Goal: Task Accomplishment & Management: Manage account settings

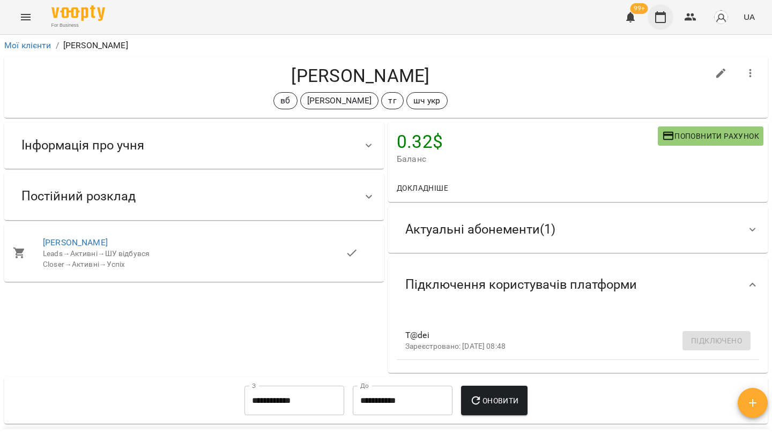
click at [661, 21] on icon "button" at bounding box center [660, 17] width 13 height 13
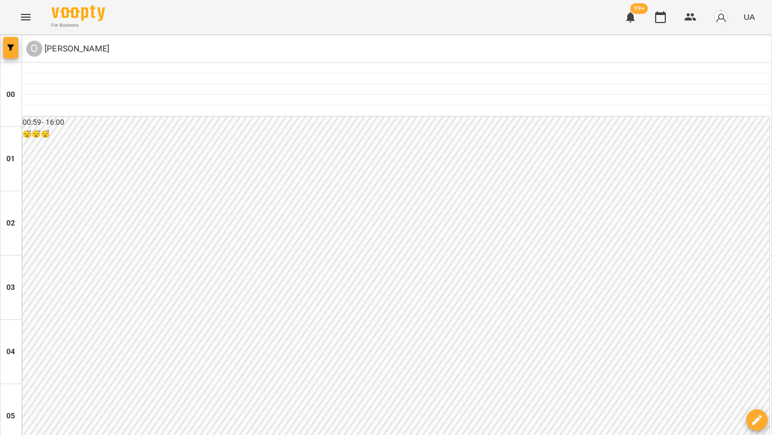
click at [5, 49] on span "button" at bounding box center [10, 47] width 15 height 6
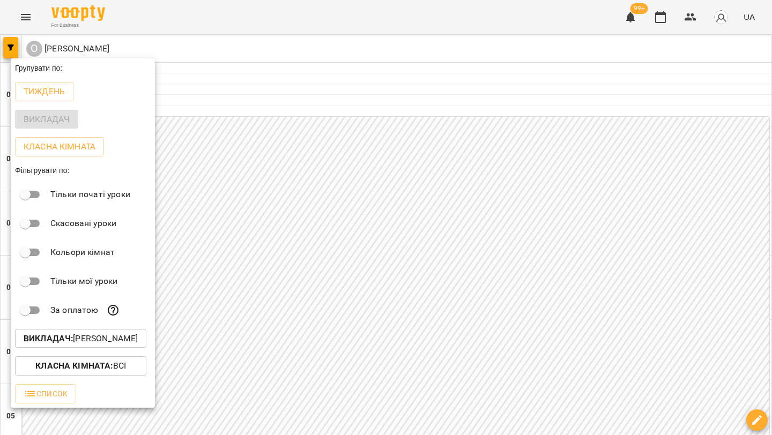
click at [121, 345] on p "Викладач : Олійник Валентин" at bounding box center [81, 338] width 114 height 13
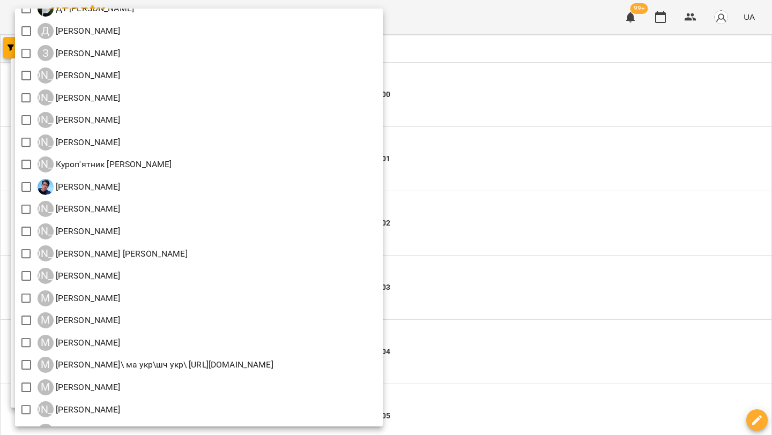
scroll to position [657, 0]
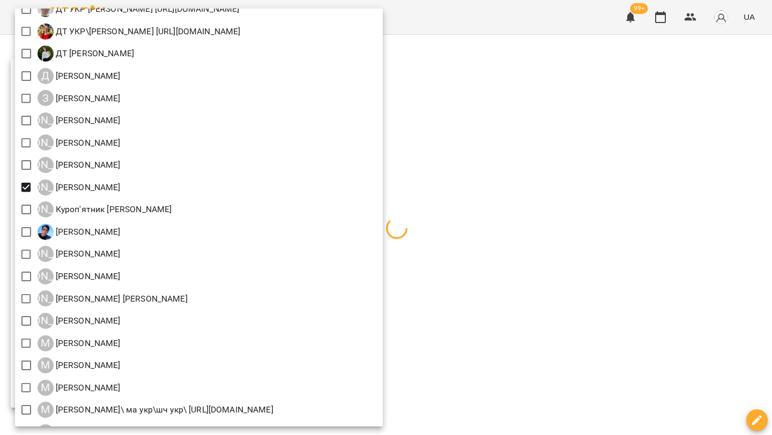
click at [538, 179] on div at bounding box center [386, 217] width 772 height 435
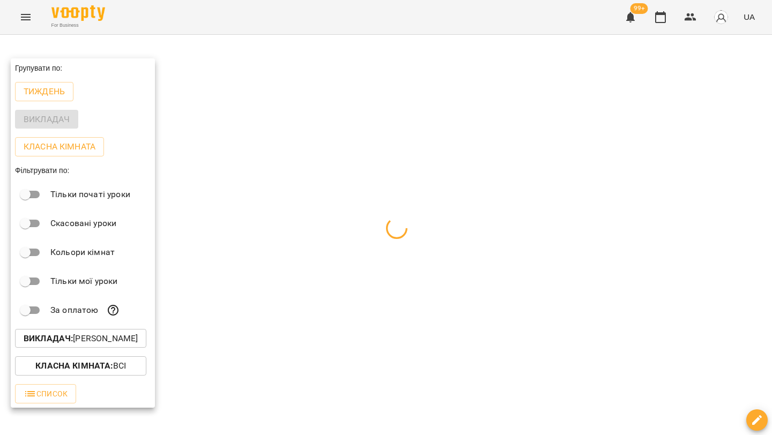
click at [538, 179] on div at bounding box center [386, 217] width 772 height 435
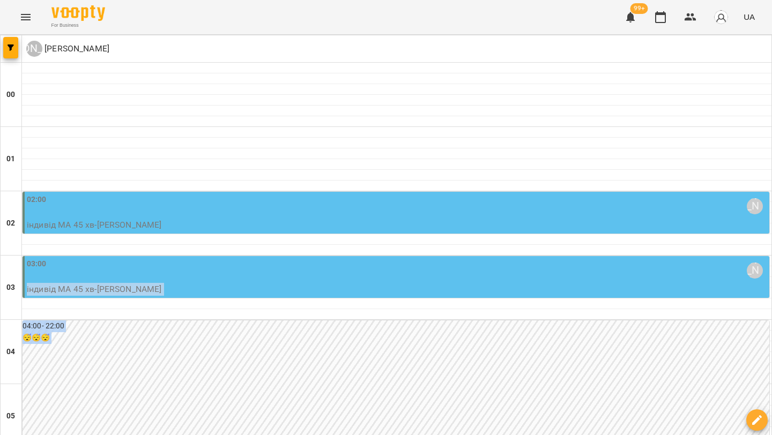
drag, startPoint x: 470, startPoint y: 261, endPoint x: 735, endPoint y: 374, distance: 288.5
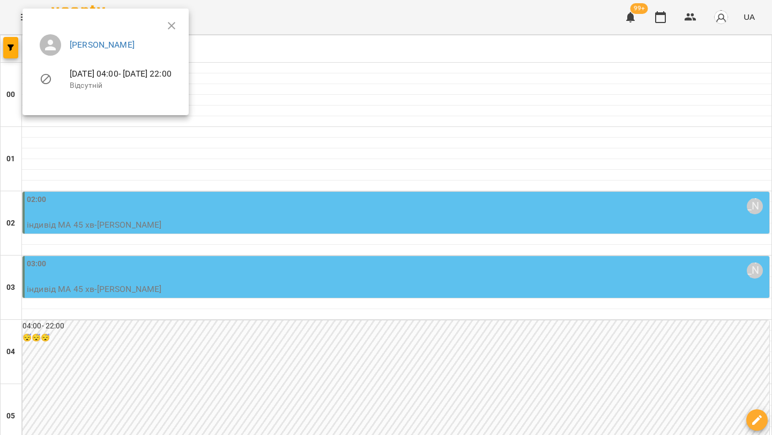
click at [622, 246] on div at bounding box center [386, 217] width 772 height 435
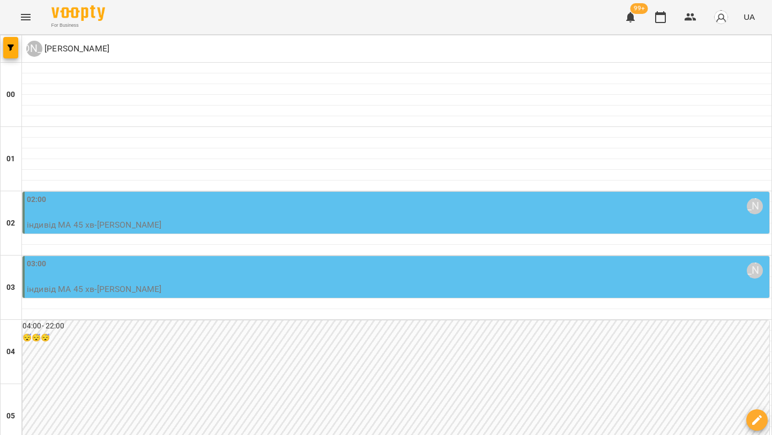
scroll to position [1243, 0]
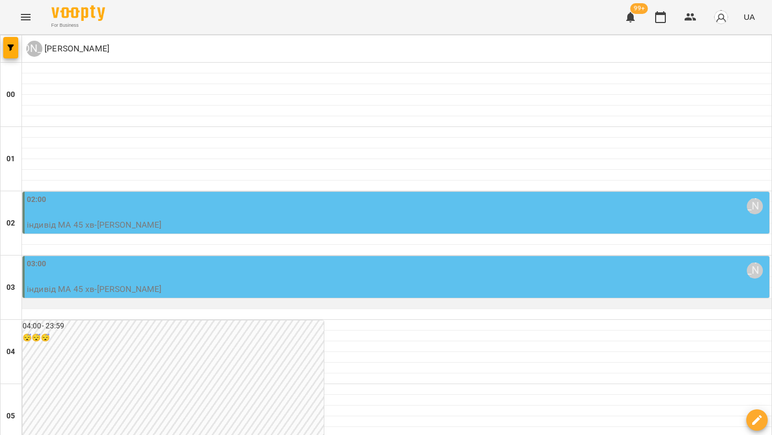
scroll to position [1078, 0]
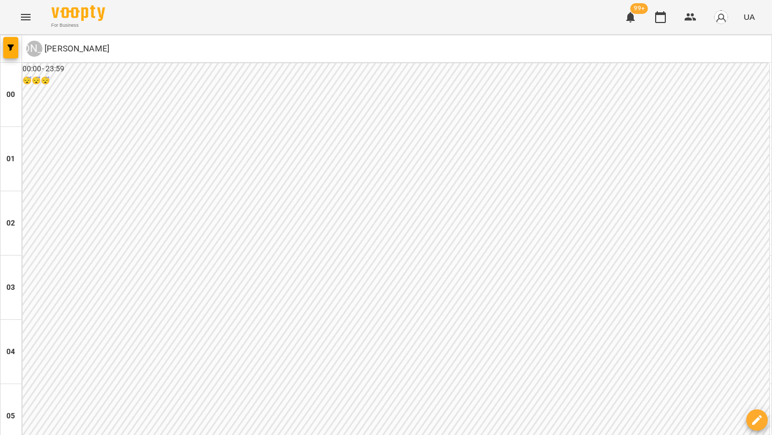
scroll to position [1243, 0]
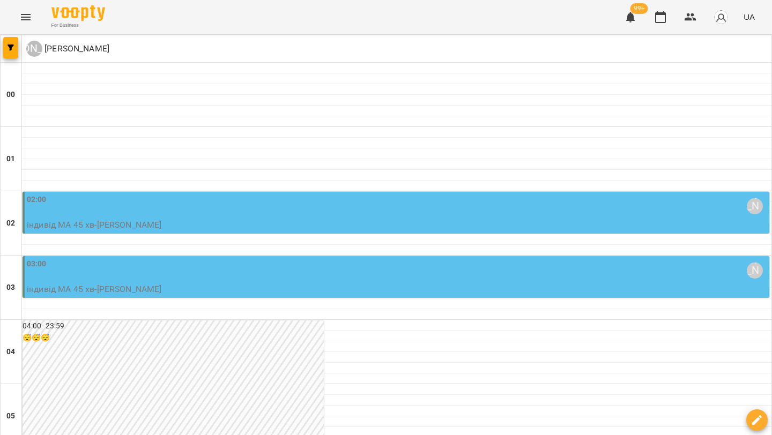
click at [28, 17] on icon "Menu" at bounding box center [26, 17] width 10 height 6
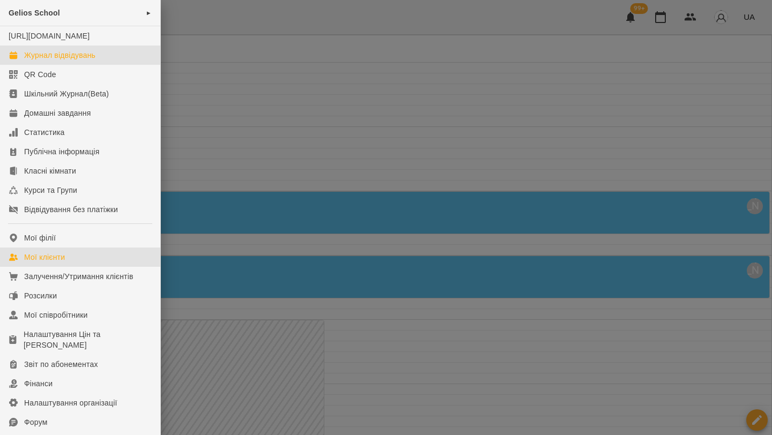
click at [40, 267] on link "Мої клієнти" at bounding box center [80, 257] width 160 height 19
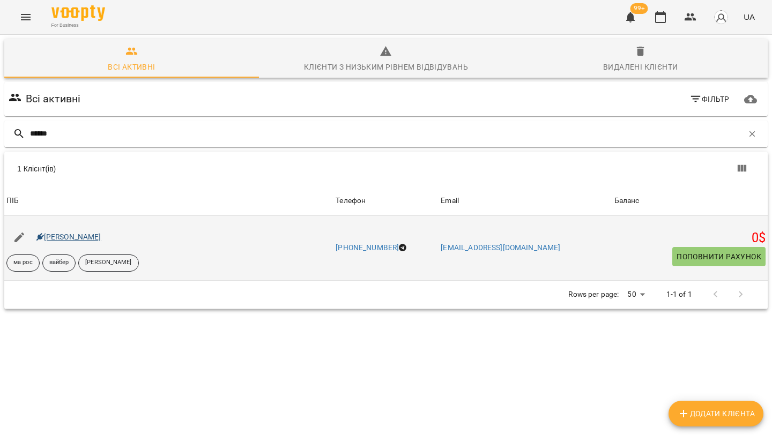
type input "******"
click at [72, 237] on link "Єсенія Лікіна" at bounding box center [68, 237] width 65 height 9
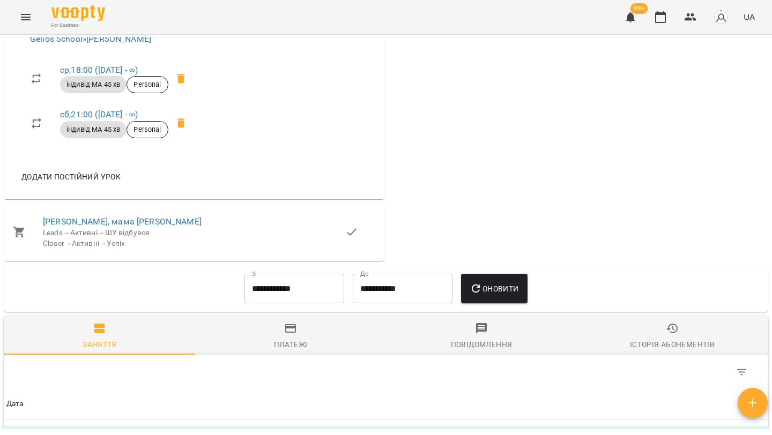
scroll to position [746, 0]
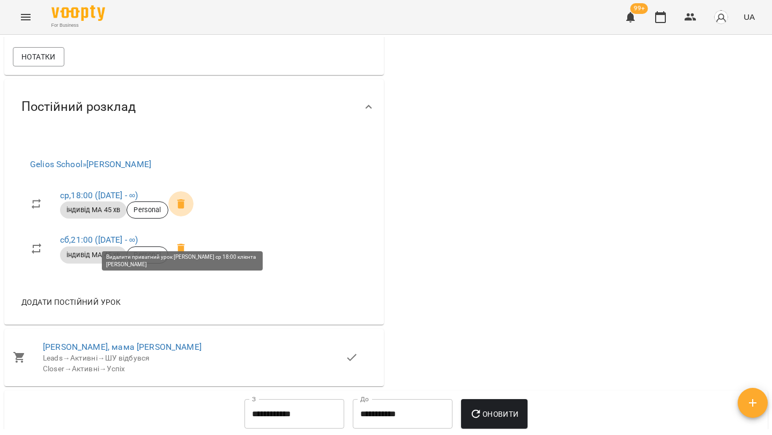
click at [184, 209] on icon at bounding box center [181, 204] width 8 height 10
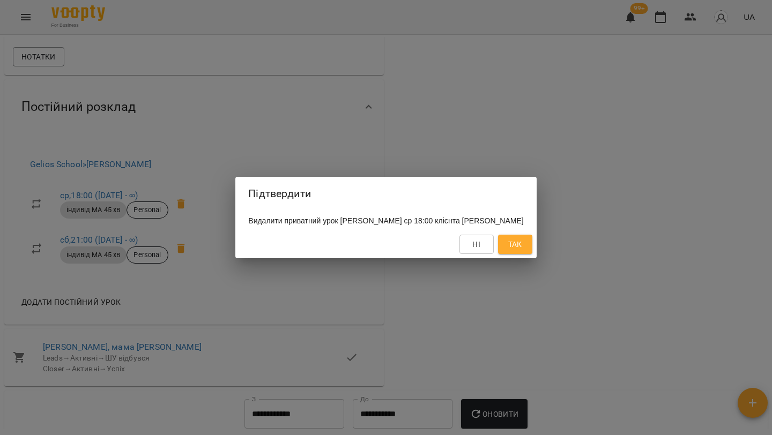
click at [522, 243] on span "Так" at bounding box center [515, 244] width 14 height 13
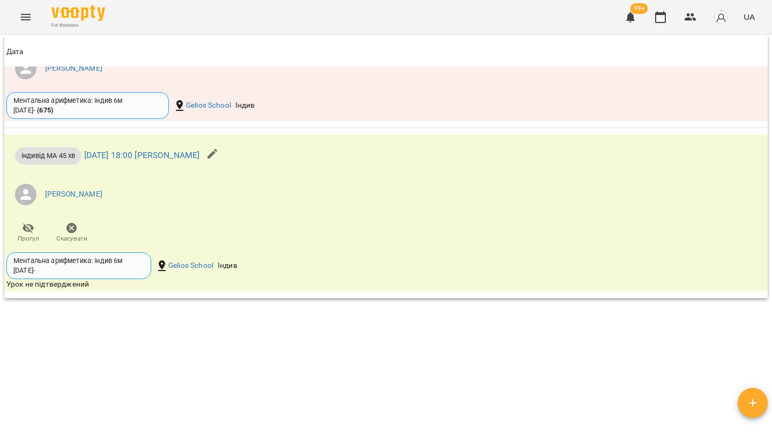
scroll to position [1435, 0]
click at [65, 231] on icon "button" at bounding box center [71, 228] width 13 height 13
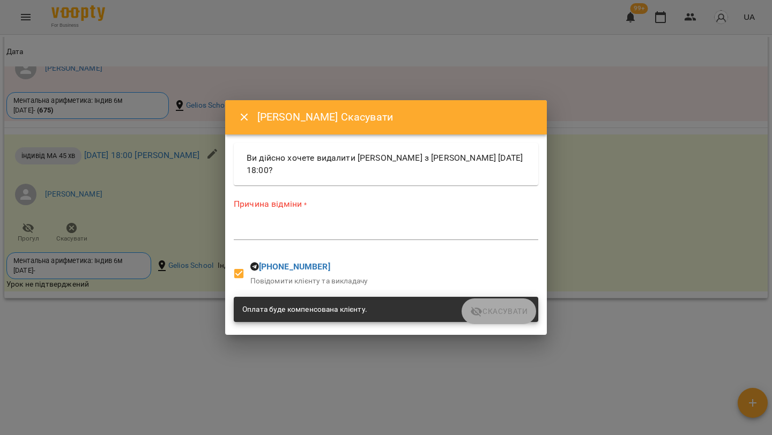
click at [284, 235] on textarea at bounding box center [386, 231] width 305 height 10
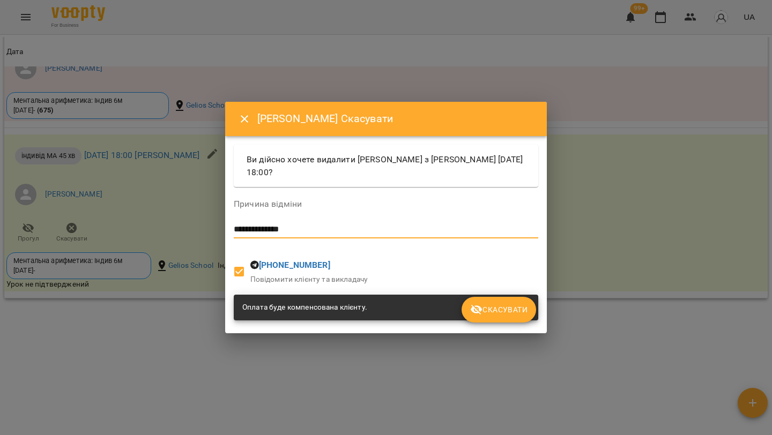
type textarea "**********"
click at [504, 311] on span "Скасувати" at bounding box center [498, 309] width 57 height 13
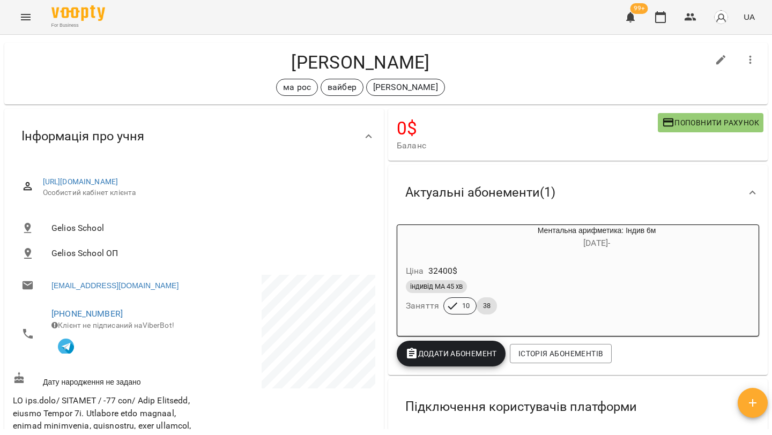
scroll to position [0, 0]
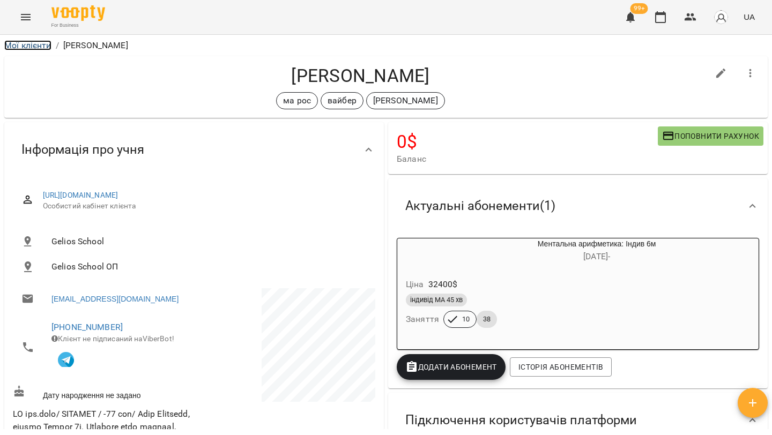
click at [41, 47] on link "Мої клієнти" at bounding box center [27, 45] width 47 height 10
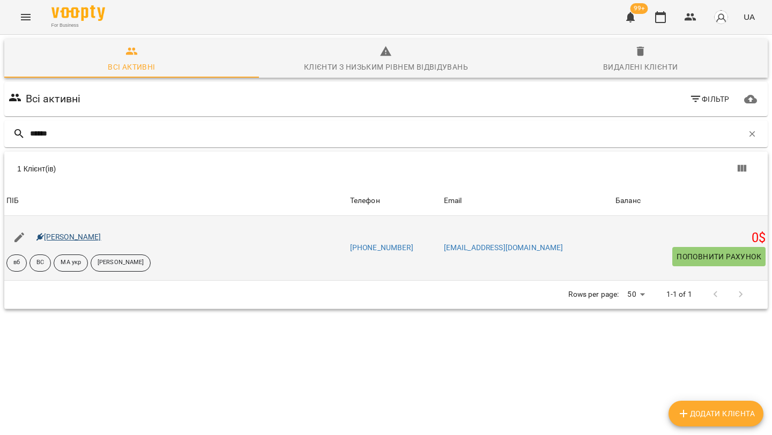
type input "******"
click at [69, 236] on link "Тимур Яремус" at bounding box center [68, 237] width 65 height 9
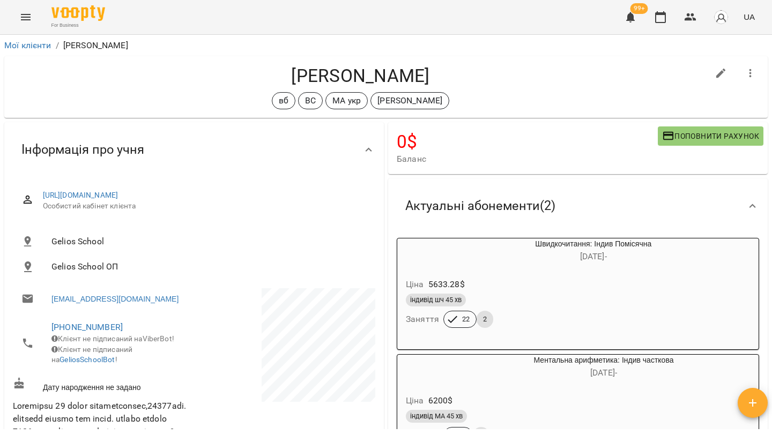
click at [565, 299] on div "індивід шч 45 хв" at bounding box center [568, 300] width 324 height 13
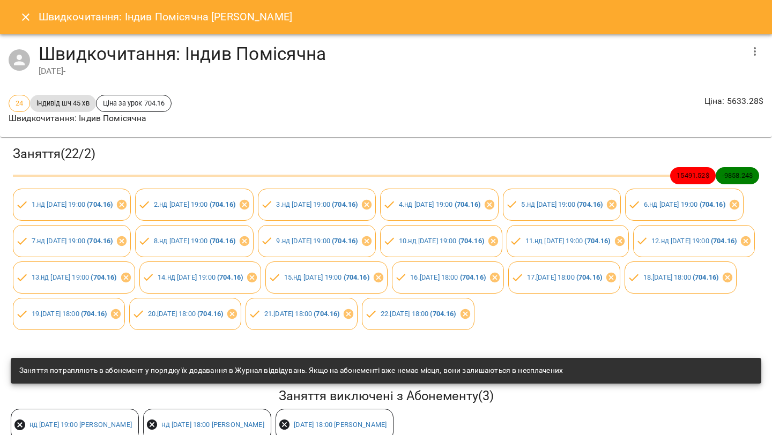
click at [22, 17] on icon "Close" at bounding box center [25, 17] width 13 height 13
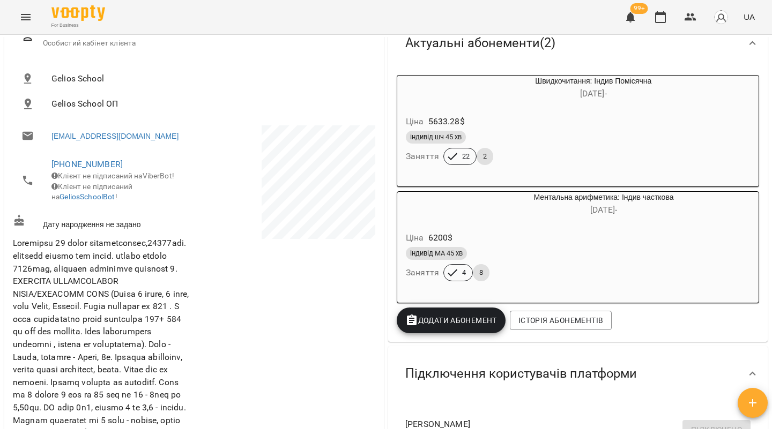
scroll to position [175, 0]
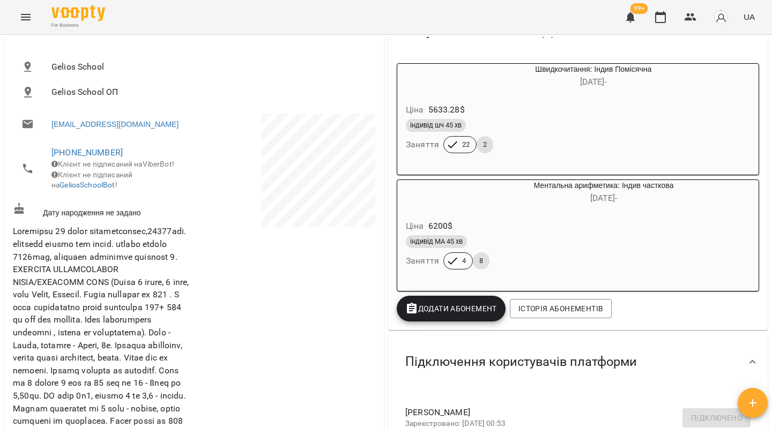
click at [518, 227] on div "Ціна 6200 $" at bounding box center [578, 226] width 348 height 19
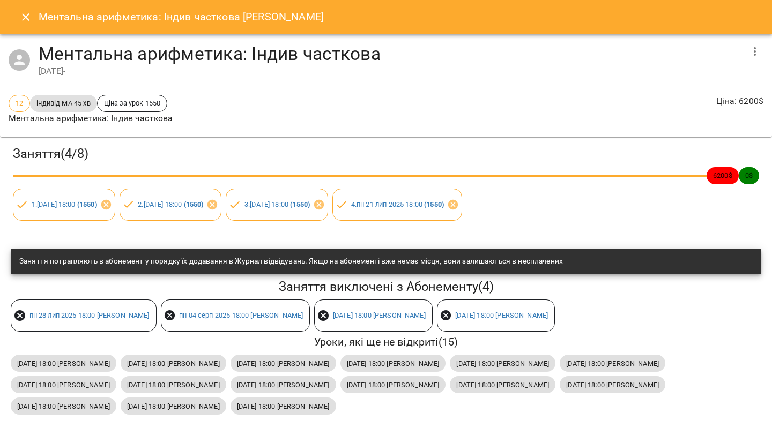
click at [22, 19] on icon "Close" at bounding box center [25, 17] width 13 height 13
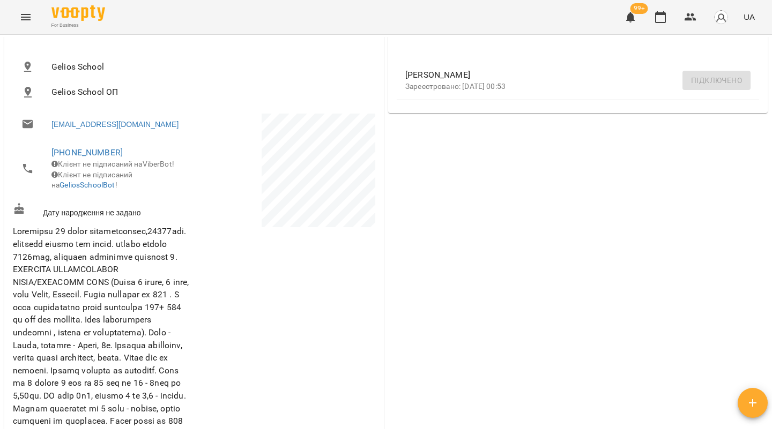
scroll to position [0, 0]
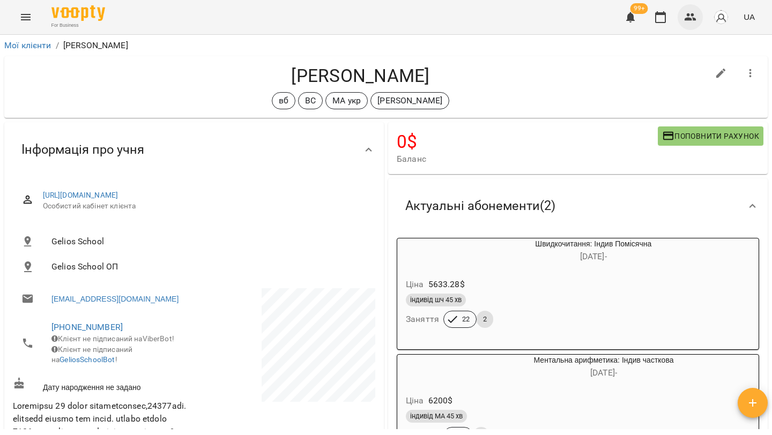
click at [686, 21] on icon "button" at bounding box center [690, 17] width 13 height 13
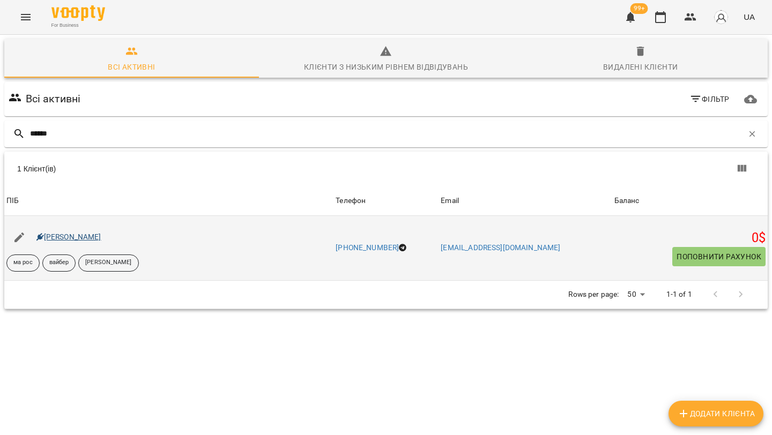
type input "******"
click at [84, 240] on link "Єсенія Лікіна" at bounding box center [68, 237] width 65 height 9
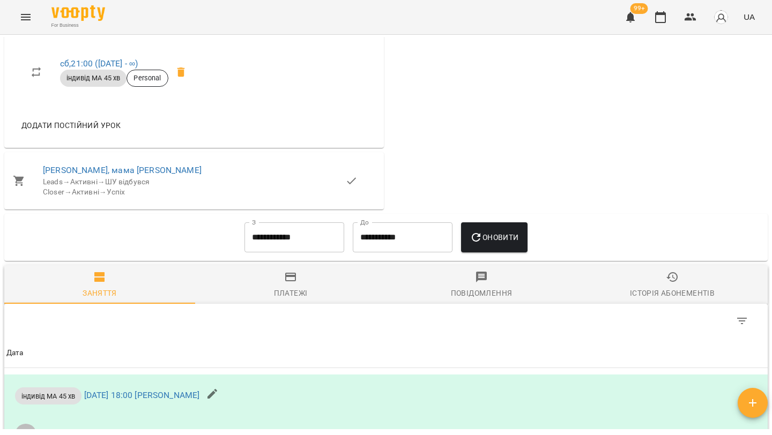
scroll to position [860, 0]
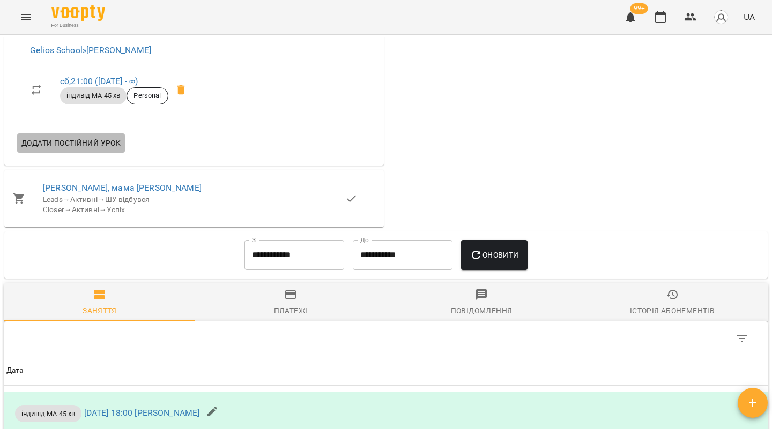
click at [99, 150] on span "Додати постійний урок" at bounding box center [70, 143] width 99 height 13
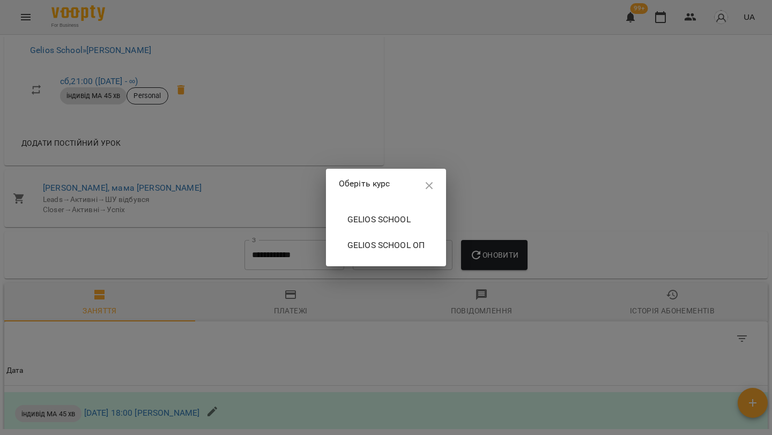
click at [359, 228] on button "Gelios School" at bounding box center [386, 220] width 94 height 26
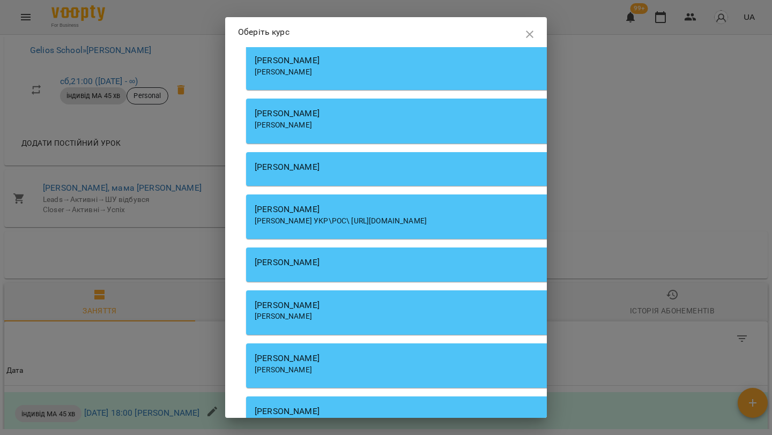
scroll to position [5739, 0]
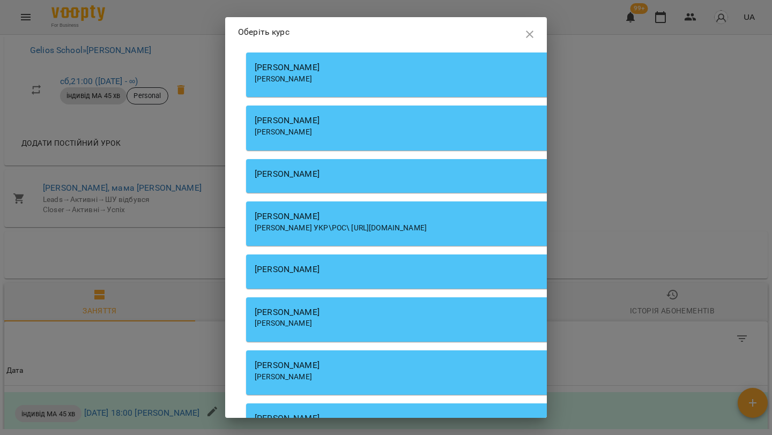
click at [355, 127] on div "[PERSON_NAME]" at bounding box center [552, 120] width 594 height 13
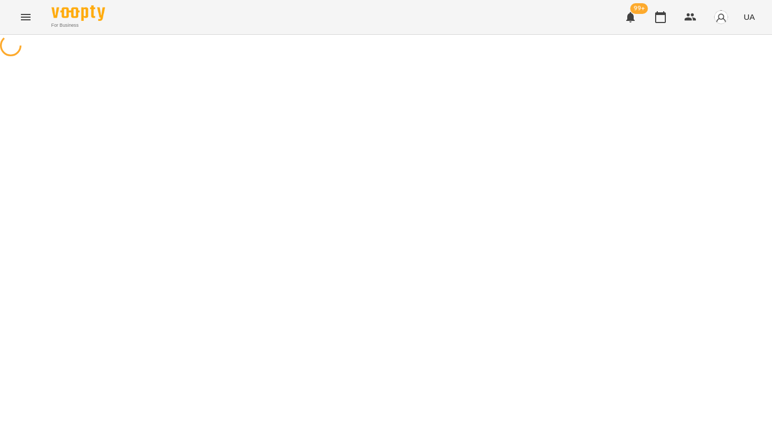
select select "**********"
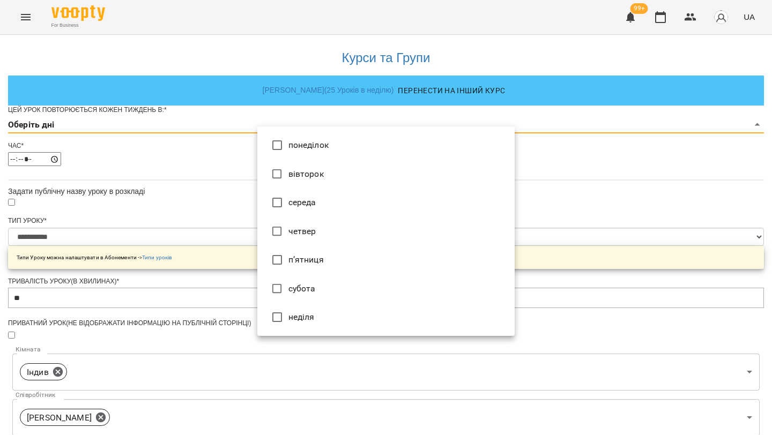
click at [325, 141] on body "**********" at bounding box center [386, 345] width 772 height 691
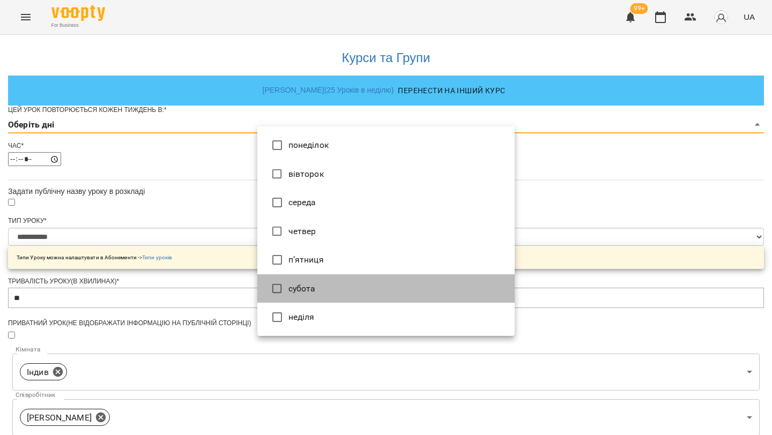
click at [331, 290] on li "субота" at bounding box center [385, 288] width 257 height 29
type input "*"
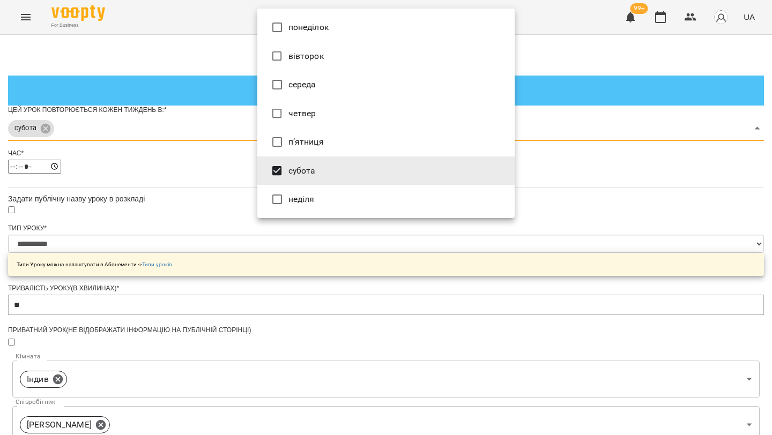
click at [189, 228] on div at bounding box center [386, 217] width 772 height 435
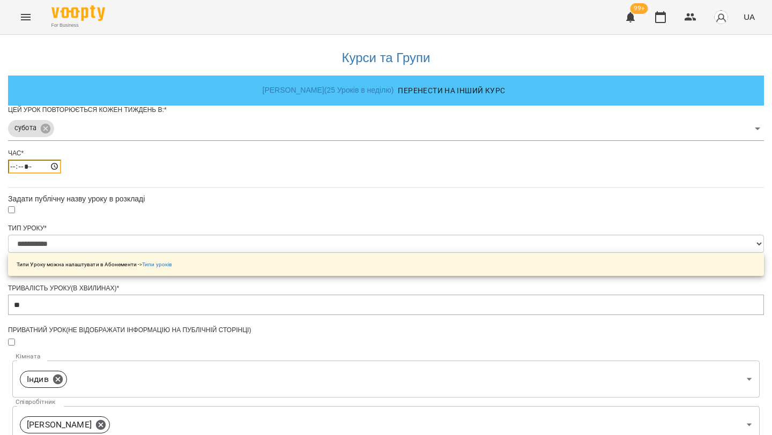
click at [61, 174] on input "*****" at bounding box center [34, 167] width 53 height 14
type input "*****"
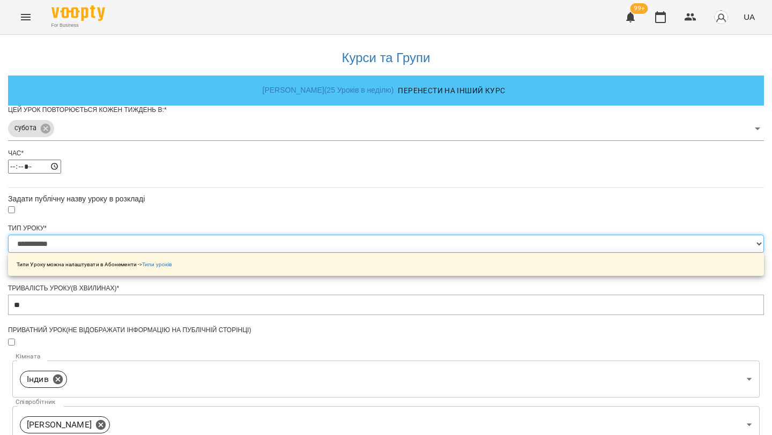
click at [327, 253] on select "**********" at bounding box center [386, 244] width 756 height 18
select select "**********"
click at [257, 253] on select "**********" at bounding box center [386, 244] width 756 height 18
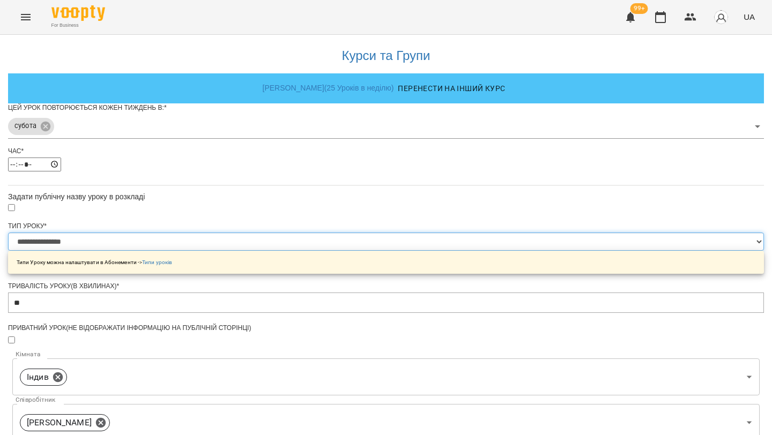
scroll to position [318, 0]
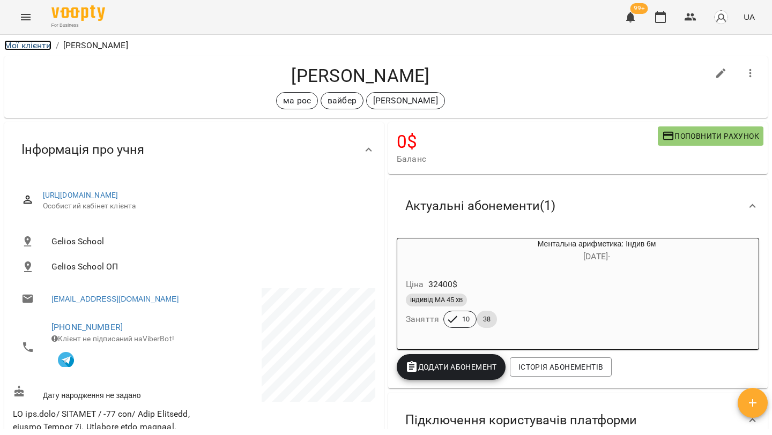
click at [49, 43] on link "Мої клієнти" at bounding box center [27, 45] width 47 height 10
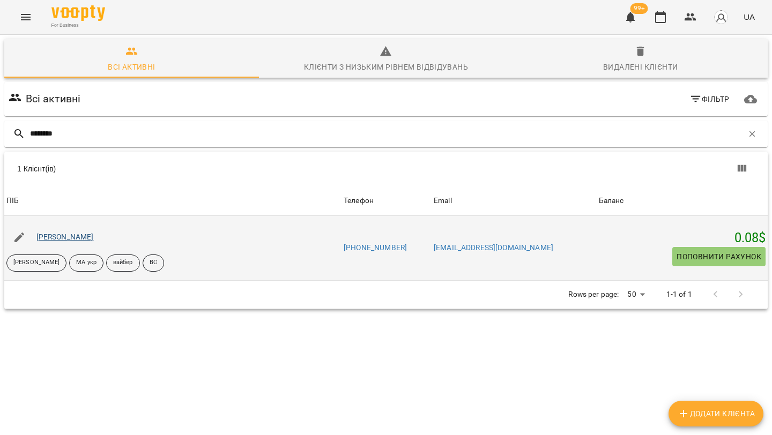
type input "********"
click at [80, 240] on link "Артеменко Максим" at bounding box center [64, 237] width 57 height 9
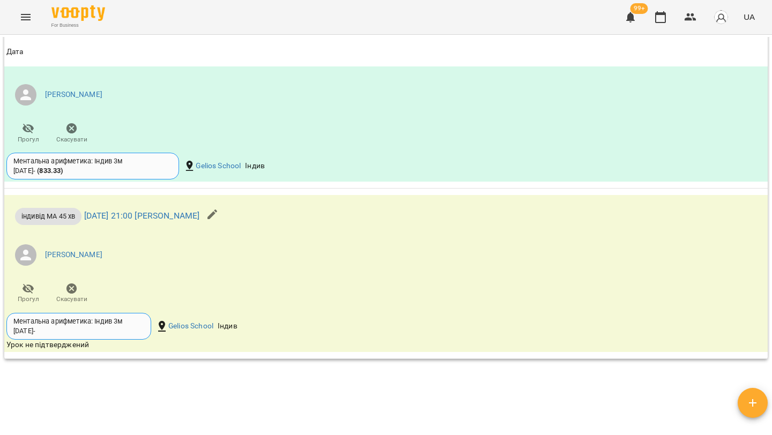
scroll to position [1674, 0]
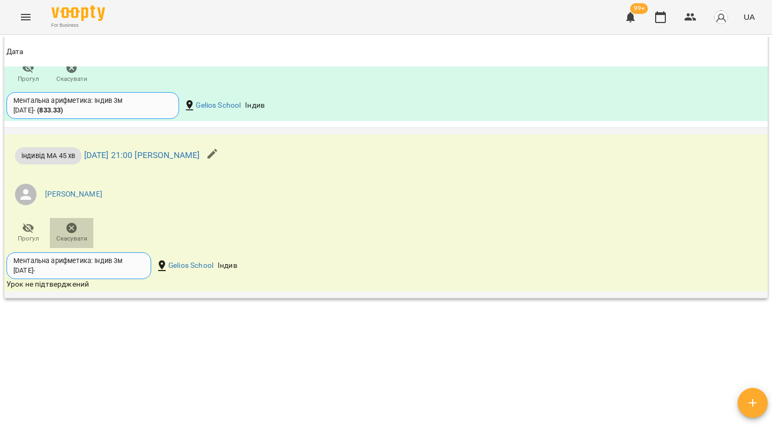
click at [81, 243] on span "Скасувати" at bounding box center [71, 232] width 31 height 21
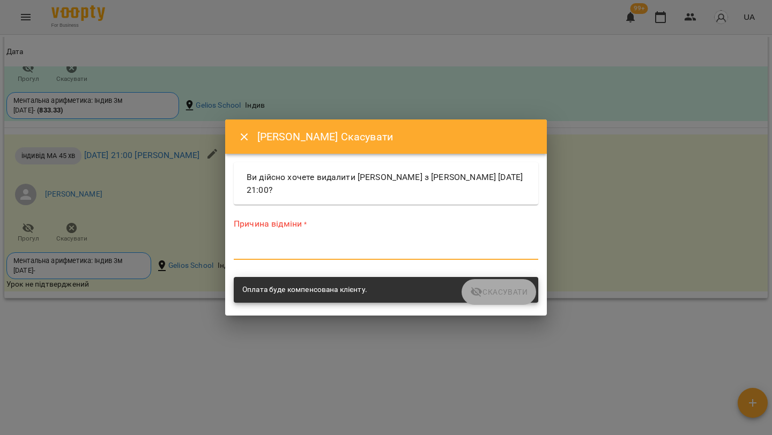
click at [296, 255] on textarea at bounding box center [386, 251] width 305 height 10
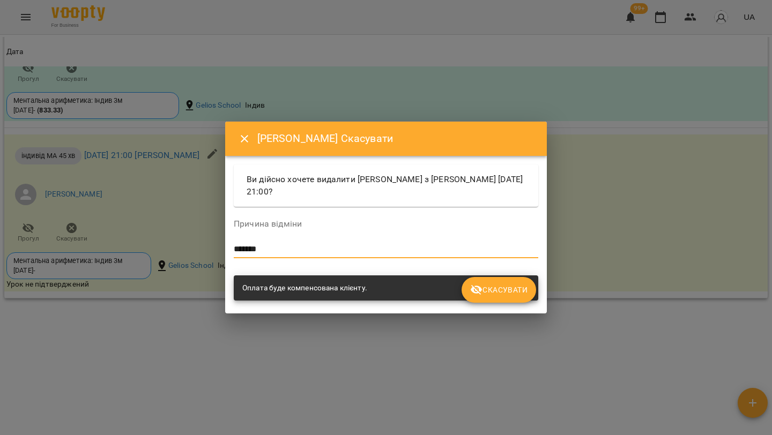
type textarea "*******"
click at [521, 286] on span "Скасувати" at bounding box center [498, 290] width 57 height 13
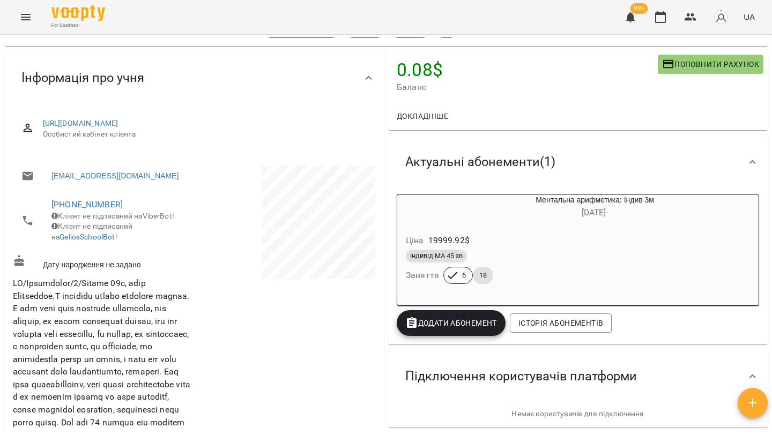
scroll to position [0, 0]
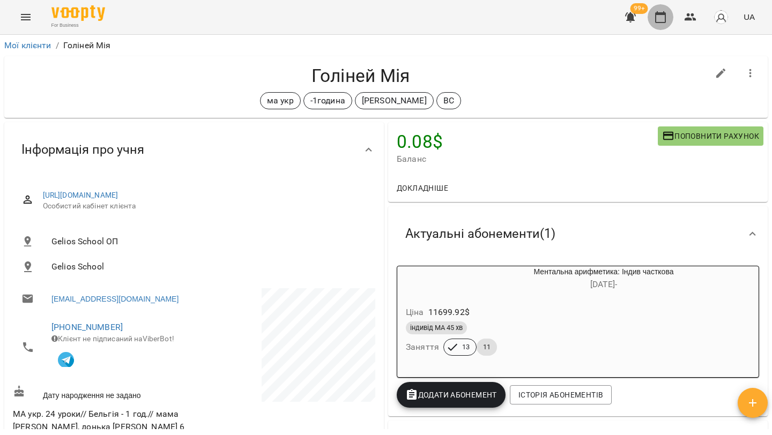
click at [662, 21] on icon "button" at bounding box center [660, 17] width 13 height 13
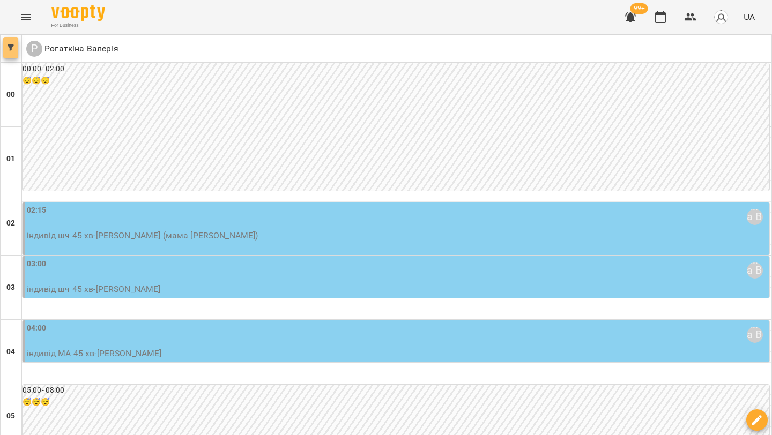
click at [17, 46] on span "button" at bounding box center [10, 47] width 15 height 6
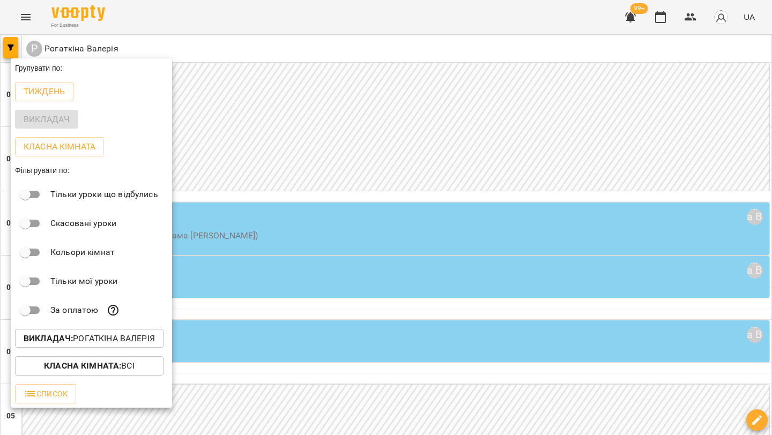
click at [101, 345] on p "Викладач : [PERSON_NAME]" at bounding box center [89, 338] width 131 height 13
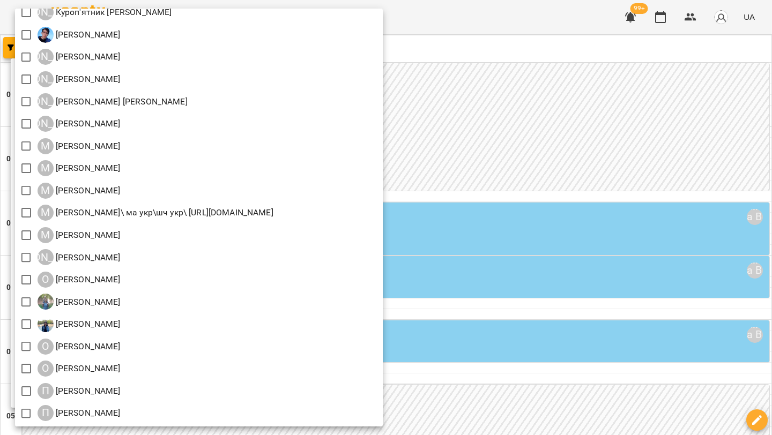
scroll to position [962, 0]
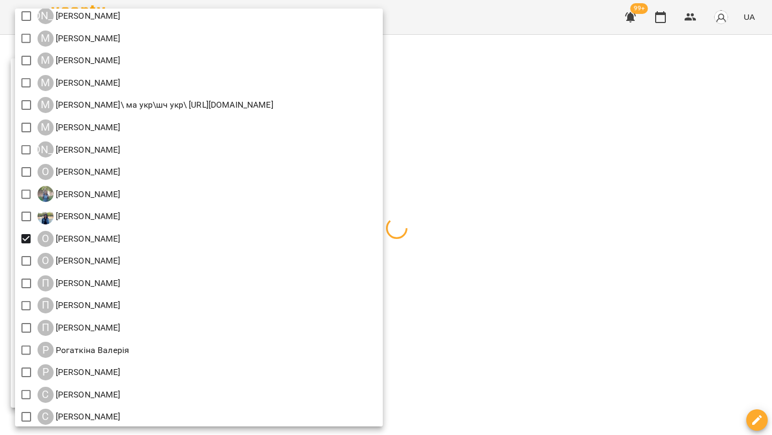
click at [518, 93] on div at bounding box center [386, 217] width 772 height 435
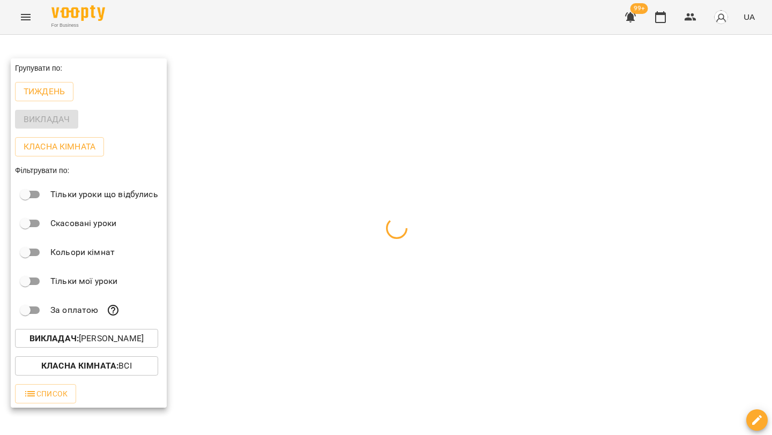
click at [518, 93] on div at bounding box center [386, 217] width 772 height 435
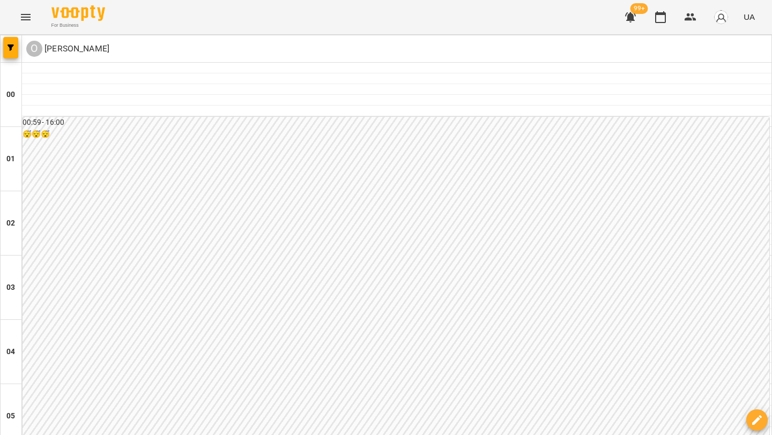
scroll to position [0, 0]
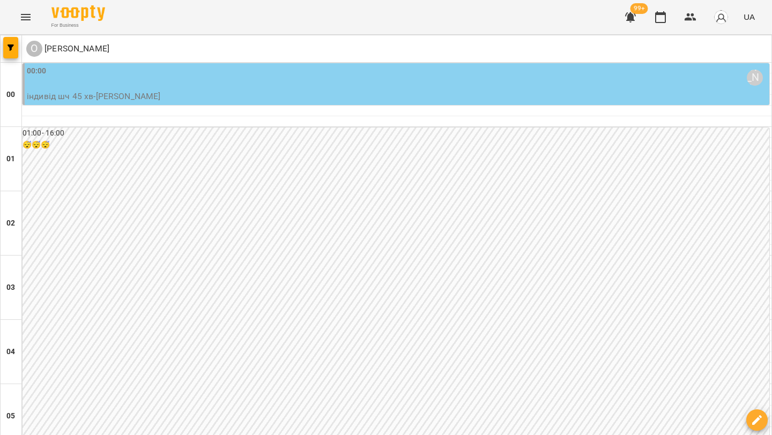
scroll to position [1243, 0]
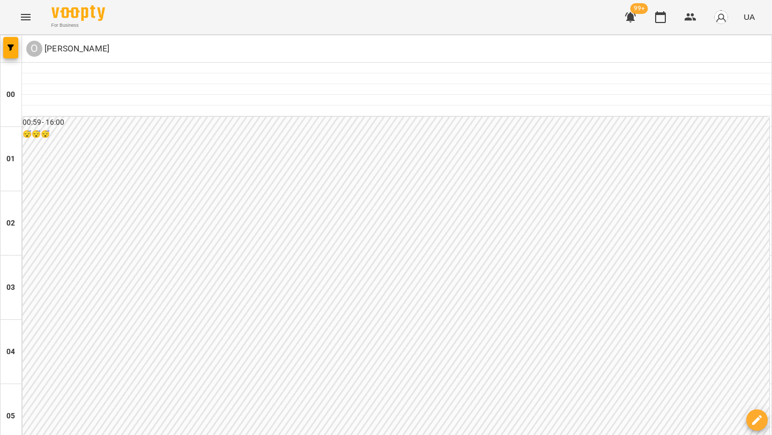
click at [25, 20] on icon "Menu" at bounding box center [26, 17] width 10 height 6
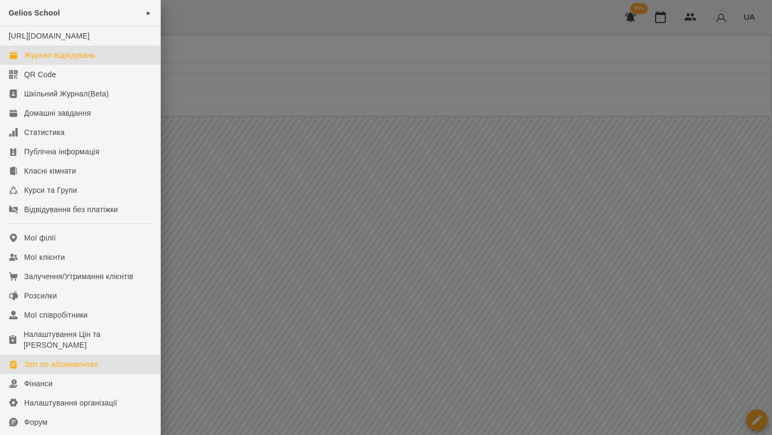
click at [76, 370] on div "Звіт по абонементах" at bounding box center [61, 364] width 74 height 11
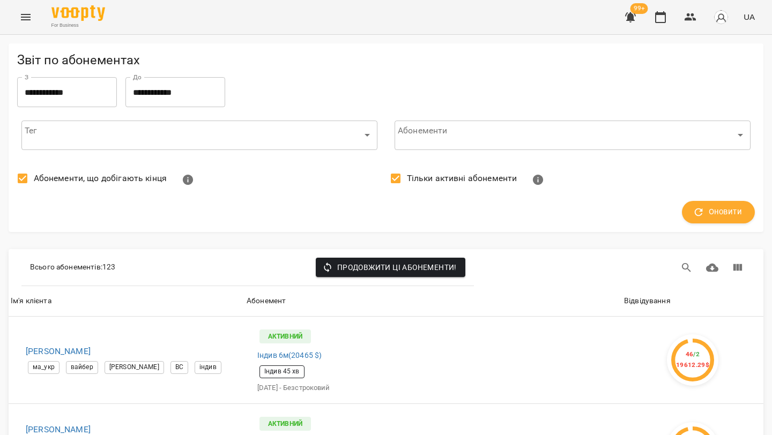
click at [29, 9] on button "Menu" at bounding box center [26, 17] width 26 height 26
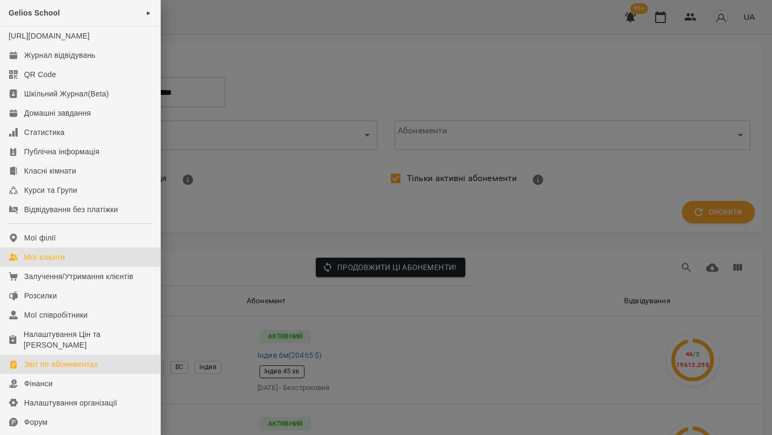
click at [108, 267] on link "Мої клієнти" at bounding box center [80, 257] width 160 height 19
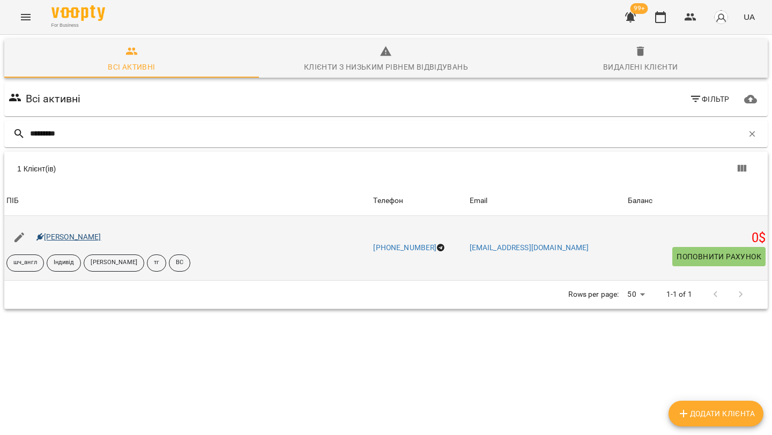
type input "*********"
click at [99, 234] on link "[PERSON_NAME]" at bounding box center [68, 237] width 65 height 9
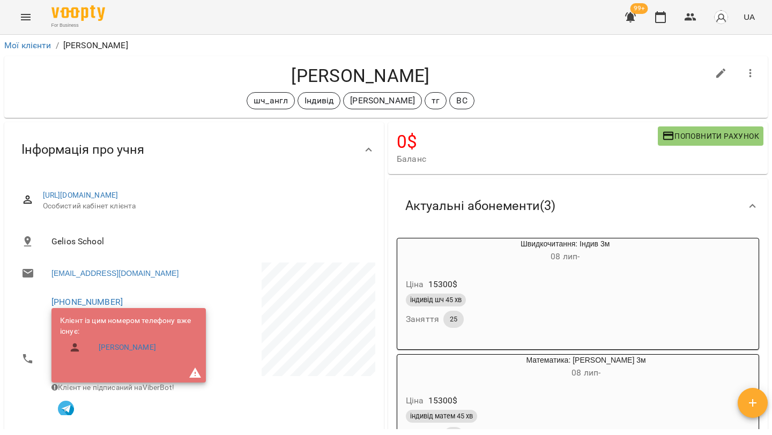
drag, startPoint x: 452, startPoint y: 79, endPoint x: 247, endPoint y: 79, distance: 205.9
click at [247, 80] on h4 "[PERSON_NAME]" at bounding box center [360, 76] width 695 height 22
copy h4 "[PERSON_NAME]"
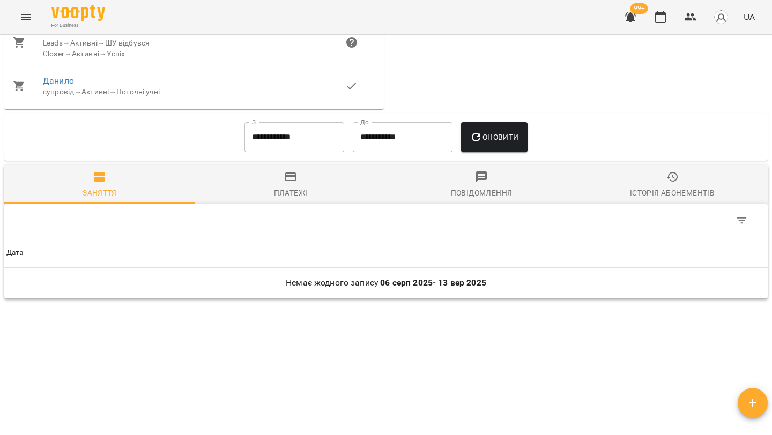
scroll to position [935, 0]
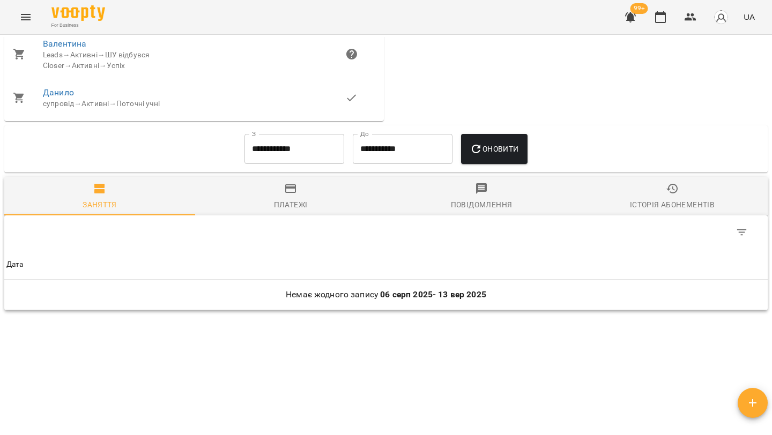
click at [278, 164] on input "**********" at bounding box center [294, 149] width 100 height 30
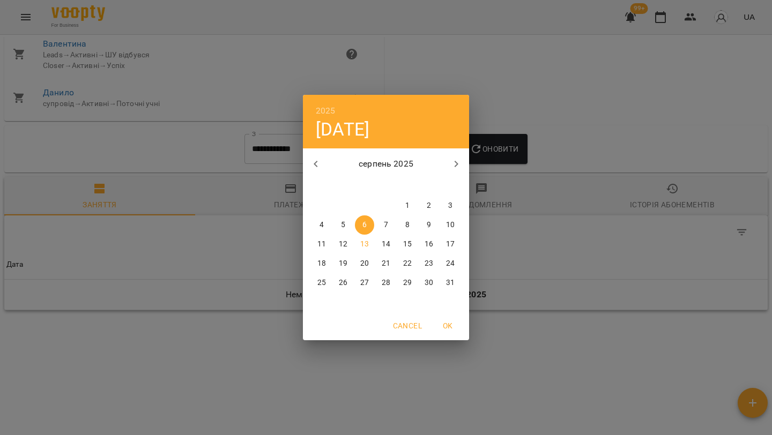
click at [326, 169] on button "button" at bounding box center [316, 164] width 26 height 26
click at [343, 208] on p "1" at bounding box center [343, 206] width 4 height 11
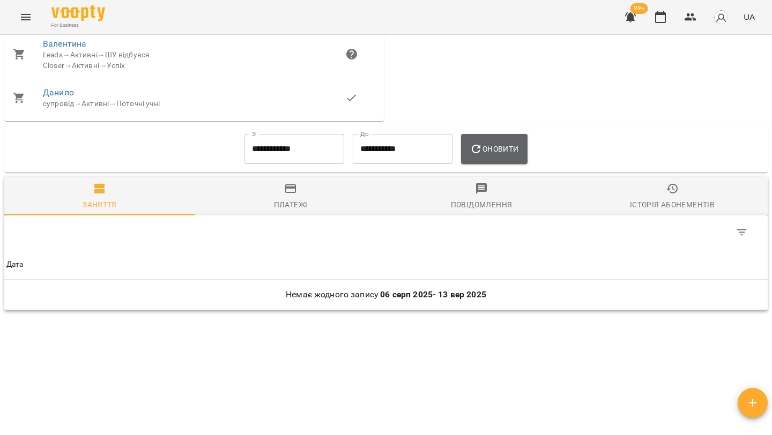
click at [505, 155] on span "Оновити" at bounding box center [494, 149] width 49 height 13
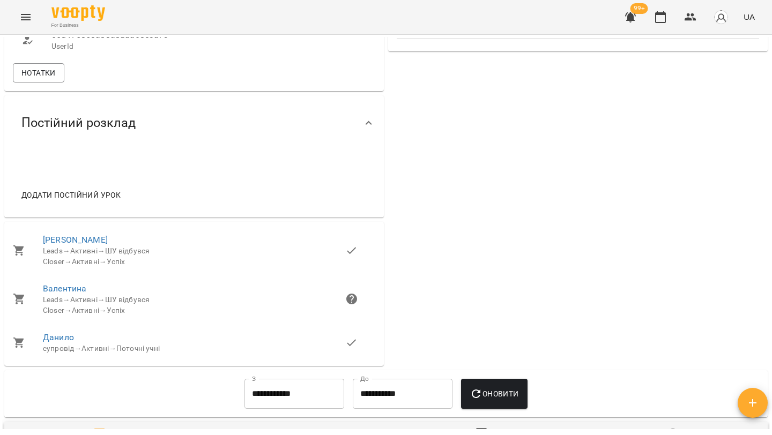
scroll to position [686, 0]
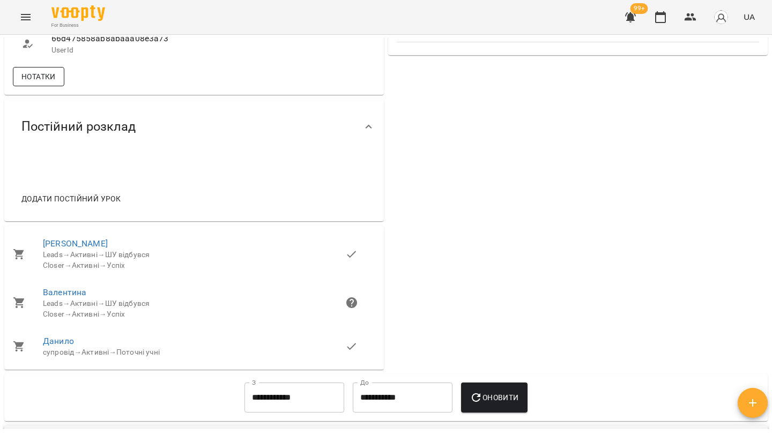
click at [47, 83] on span "Нотатки" at bounding box center [38, 76] width 34 height 13
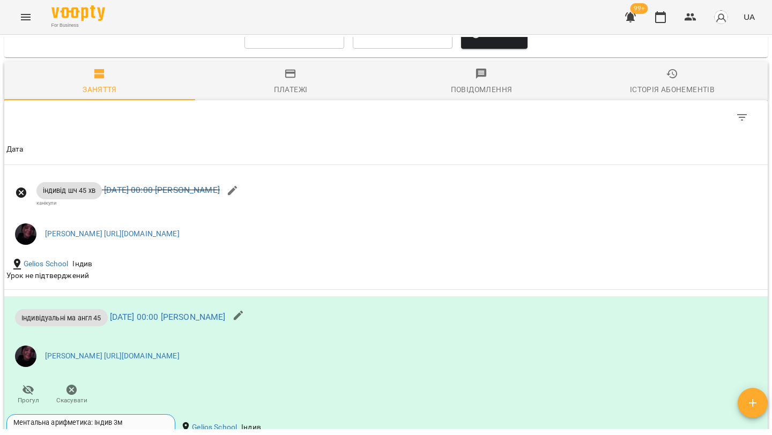
scroll to position [1612, 0]
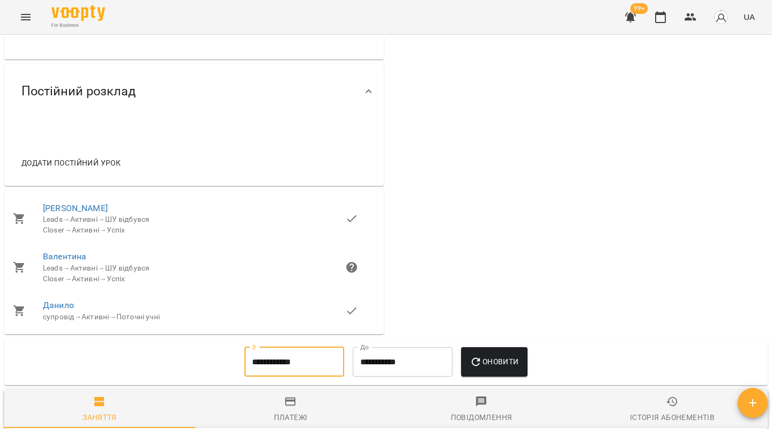
click at [291, 377] on input "**********" at bounding box center [294, 362] width 100 height 30
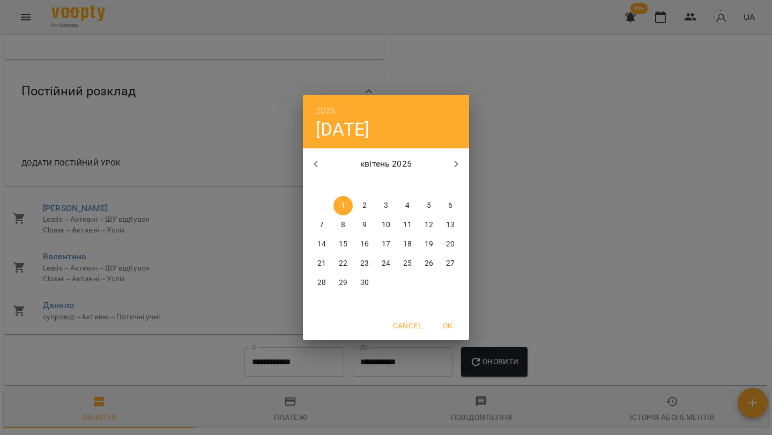
click at [457, 166] on icon "button" at bounding box center [456, 164] width 13 height 13
click at [453, 205] on span "1" at bounding box center [450, 206] width 19 height 11
type input "**********"
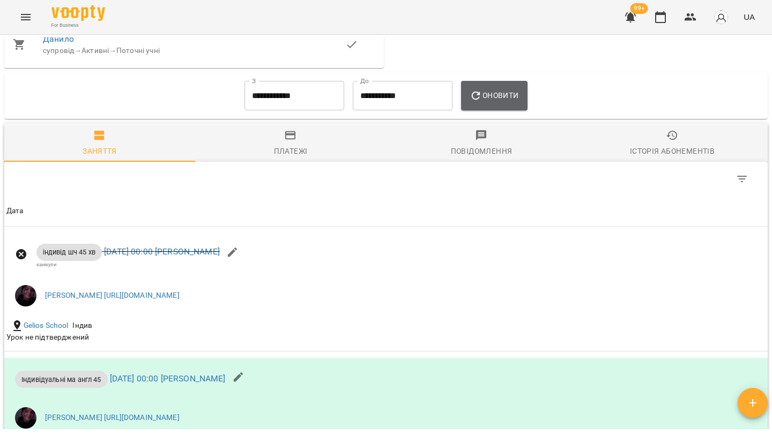
click at [497, 111] on button "Оновити" at bounding box center [494, 96] width 66 height 30
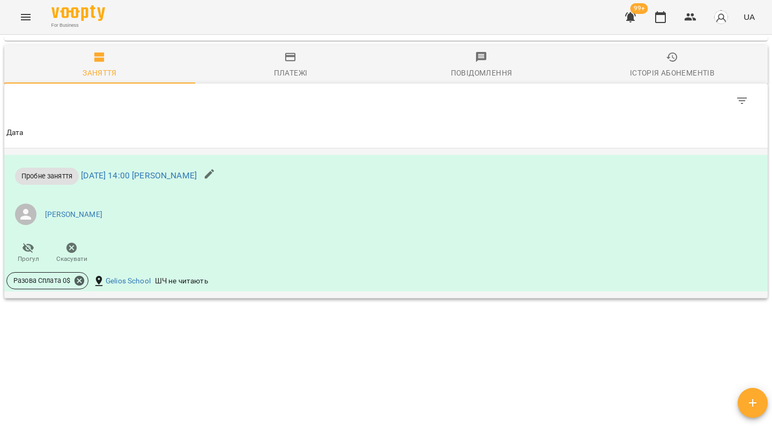
scroll to position [1996, 0]
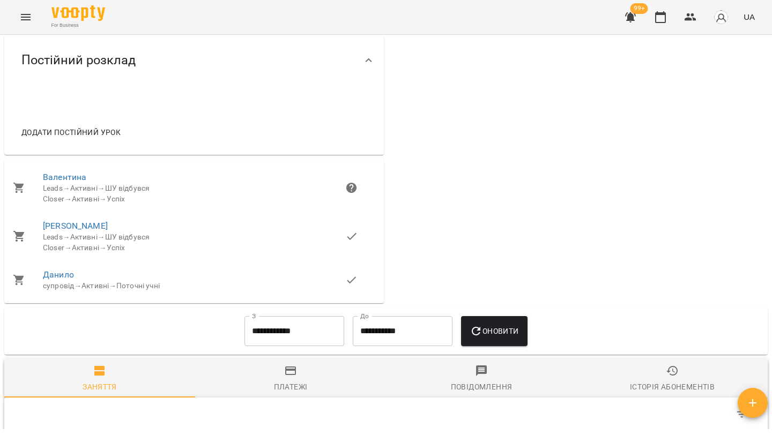
scroll to position [612, 0]
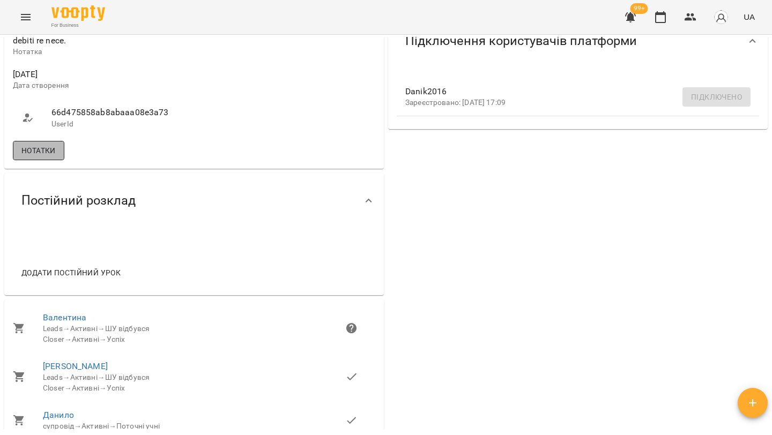
click at [56, 160] on button "Нотатки" at bounding box center [38, 150] width 51 height 19
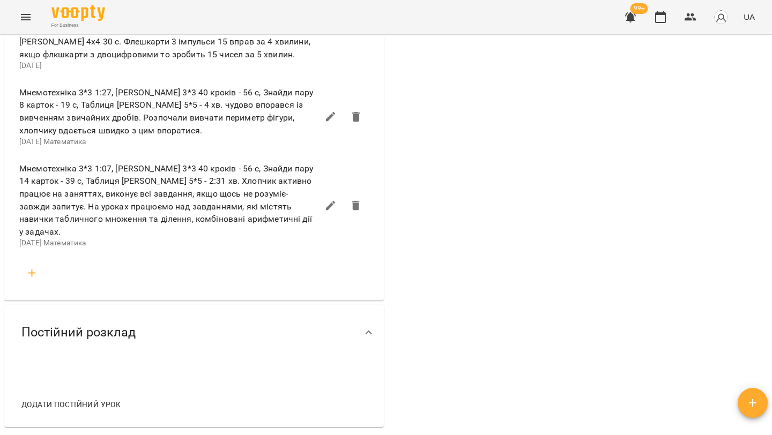
scroll to position [1555, 0]
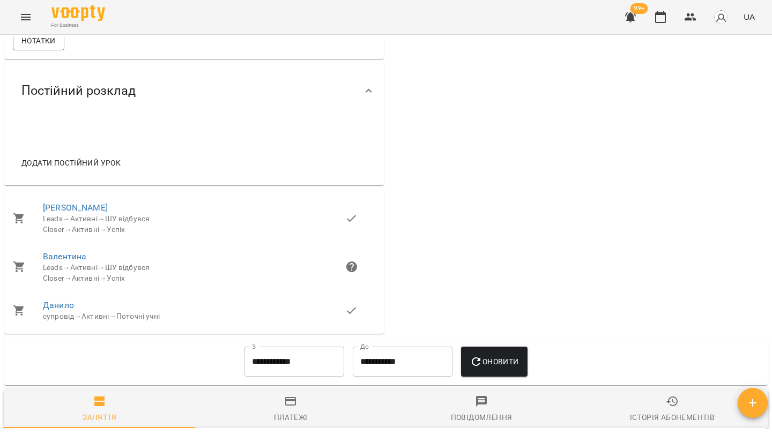
scroll to position [721, 0]
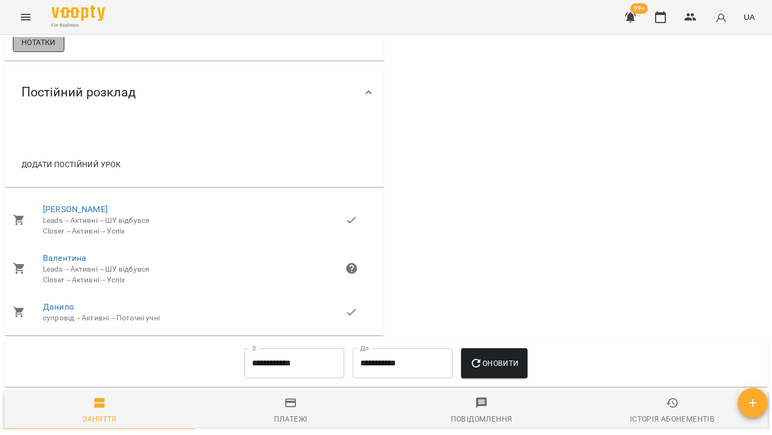
click at [55, 49] on span "Нотатки" at bounding box center [38, 42] width 34 height 13
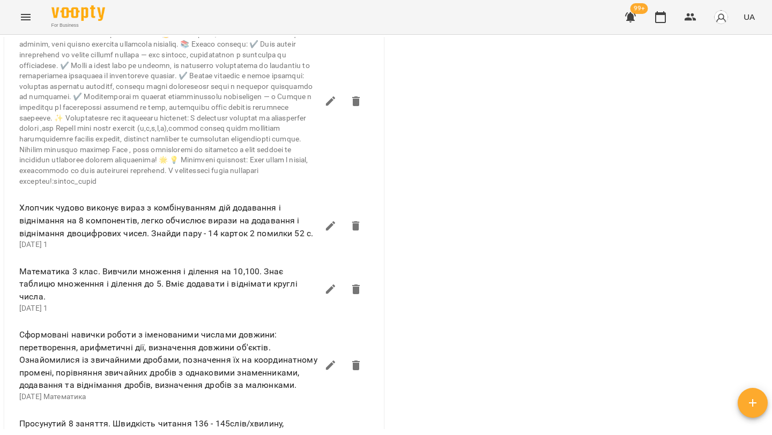
scroll to position [1049, 0]
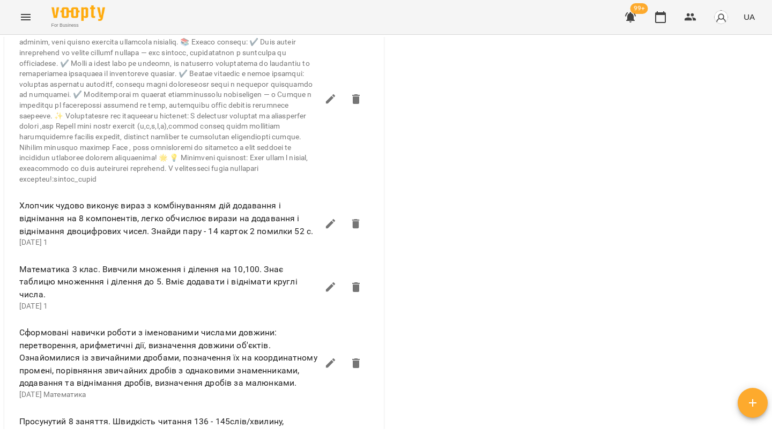
click at [329, 112] on button "button" at bounding box center [331, 99] width 26 height 26
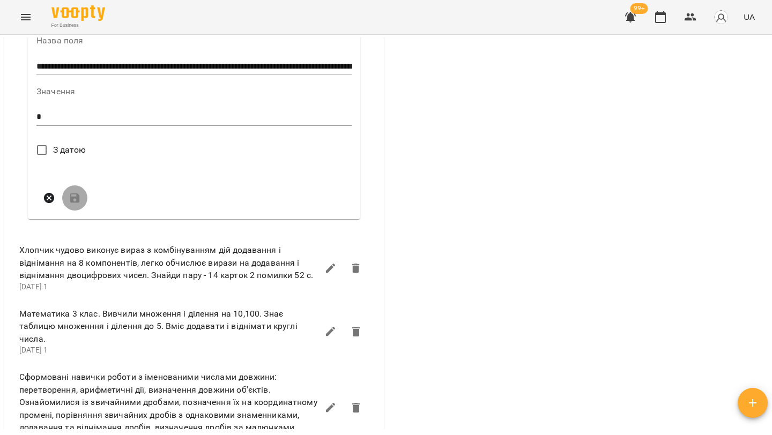
scroll to position [1032, 0]
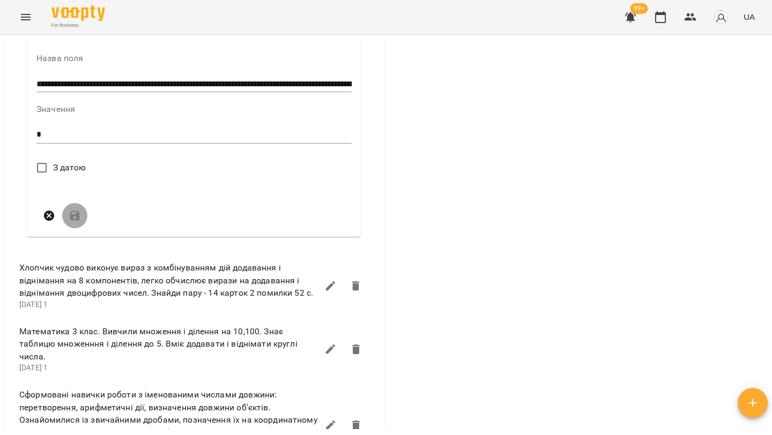
click at [227, 93] on input "text" at bounding box center [193, 84] width 315 height 17
type input "**********"
click at [268, 93] on input "text" at bounding box center [193, 84] width 315 height 17
click at [465, 125] on div "0 $ Баланс Поповнити рахунок 0.01599999999962165 $ Знижки 0.01599999999962165 $…" at bounding box center [578, 118] width 384 height 2058
click at [45, 221] on icon "button" at bounding box center [49, 216] width 11 height 11
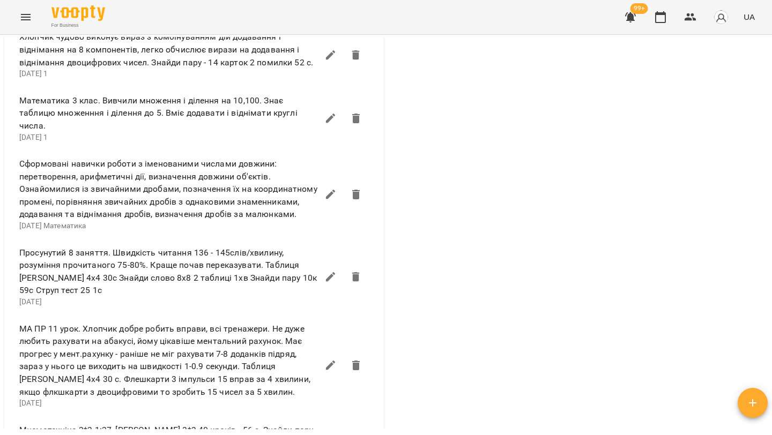
scroll to position [1225, 0]
